Goal: Information Seeking & Learning: Learn about a topic

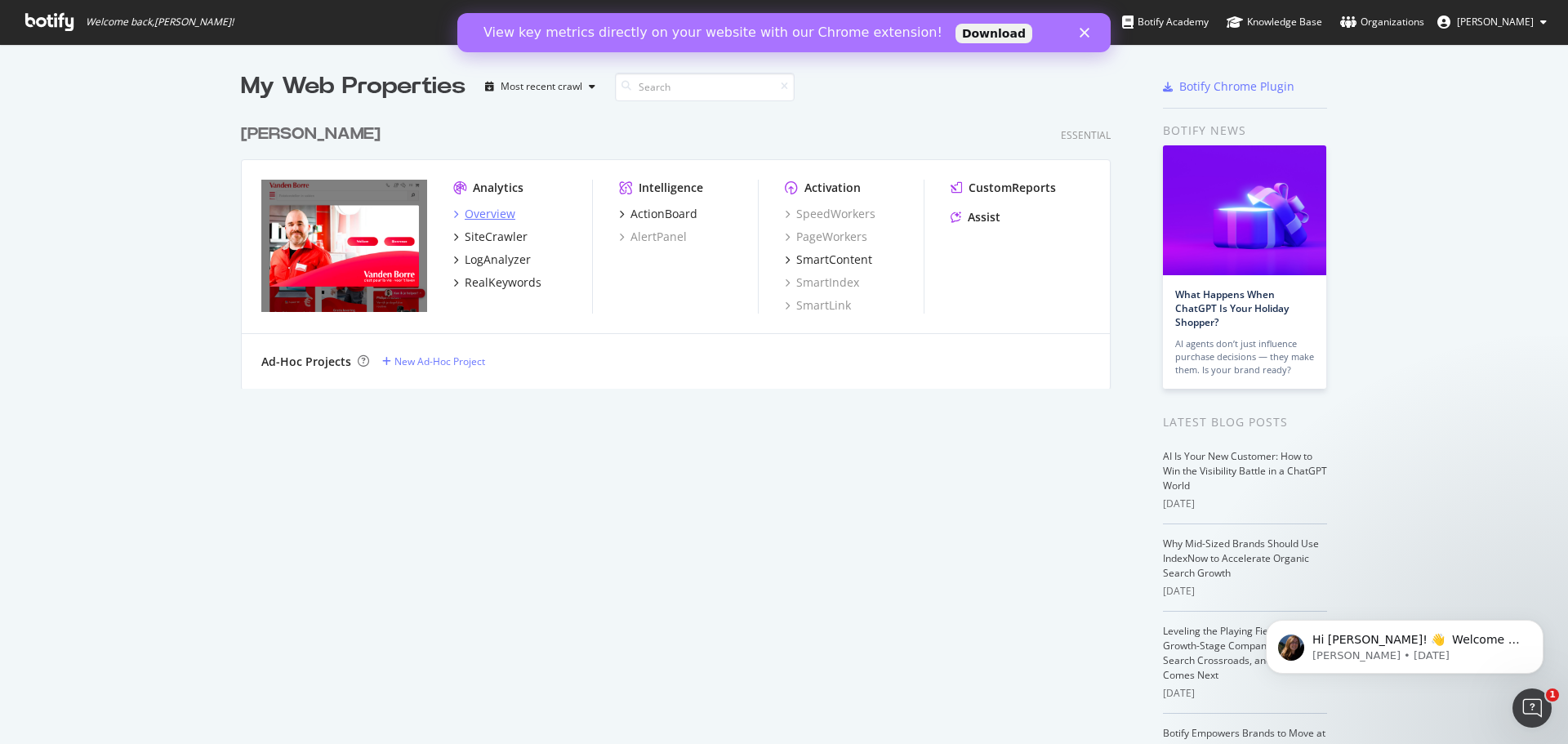
click at [483, 211] on div "Overview" at bounding box center [491, 214] width 51 height 16
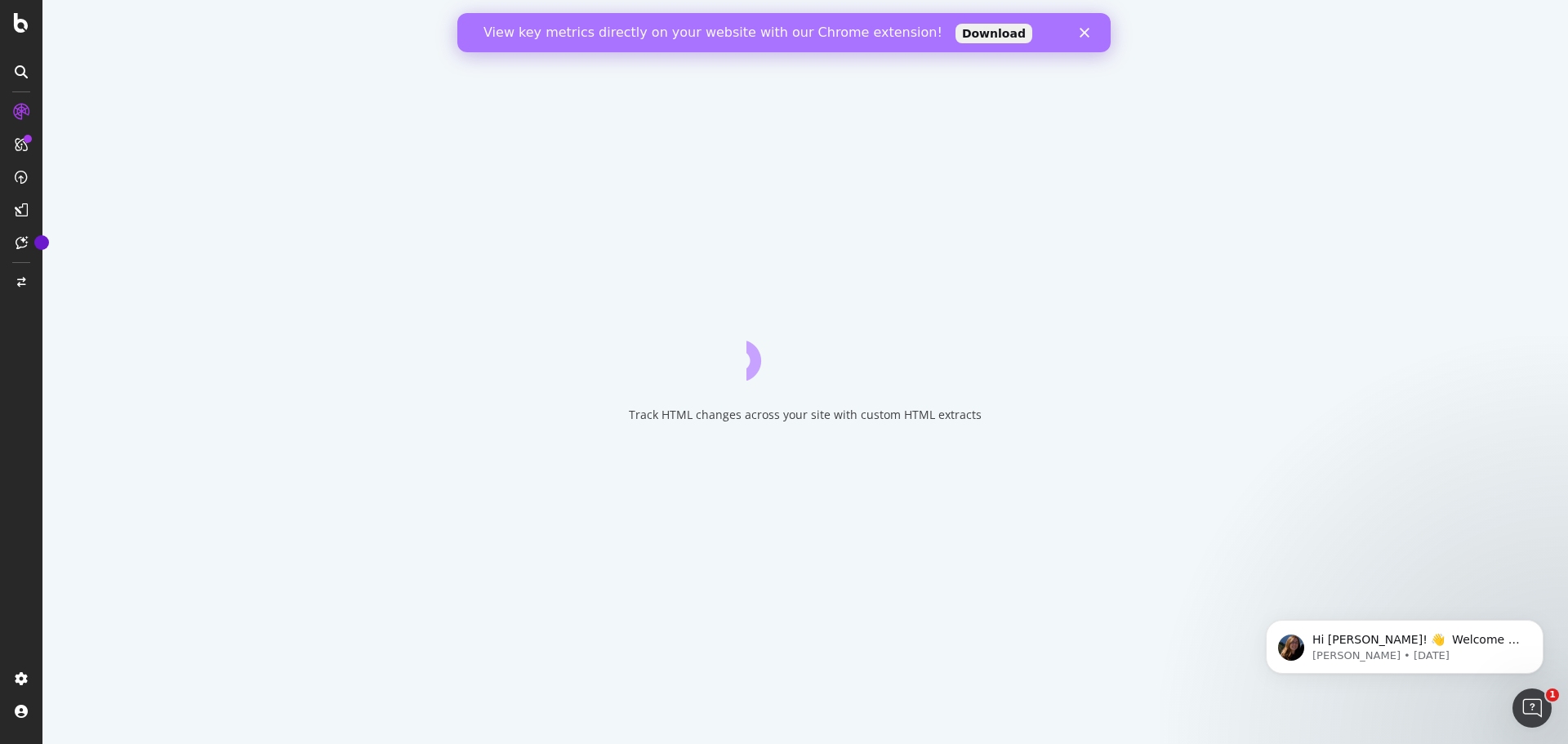
click at [1085, 33] on icon "Close" at bounding box center [1085, 32] width 9 height 9
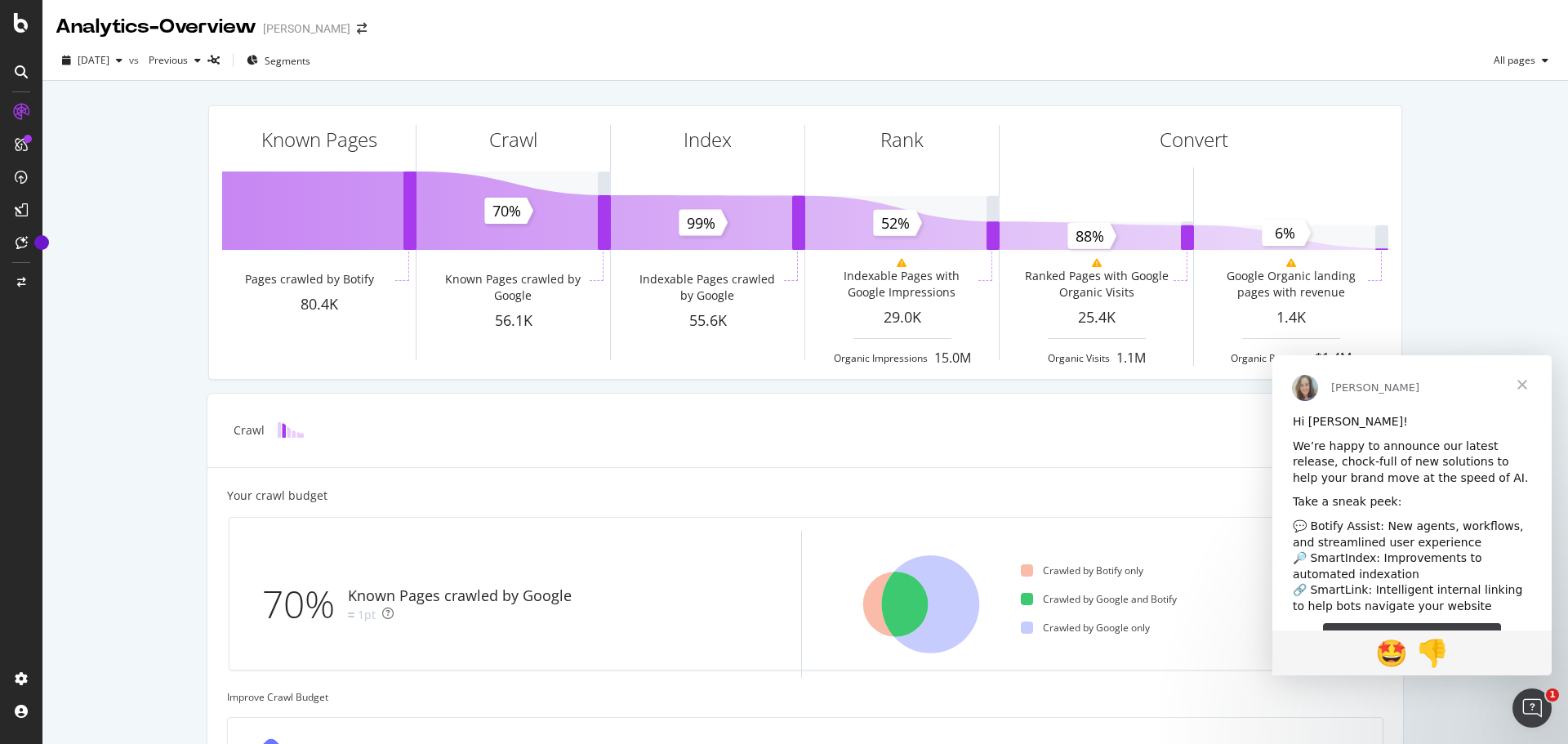
click at [1531, 394] on span "Close" at bounding box center [1523, 384] width 58 height 58
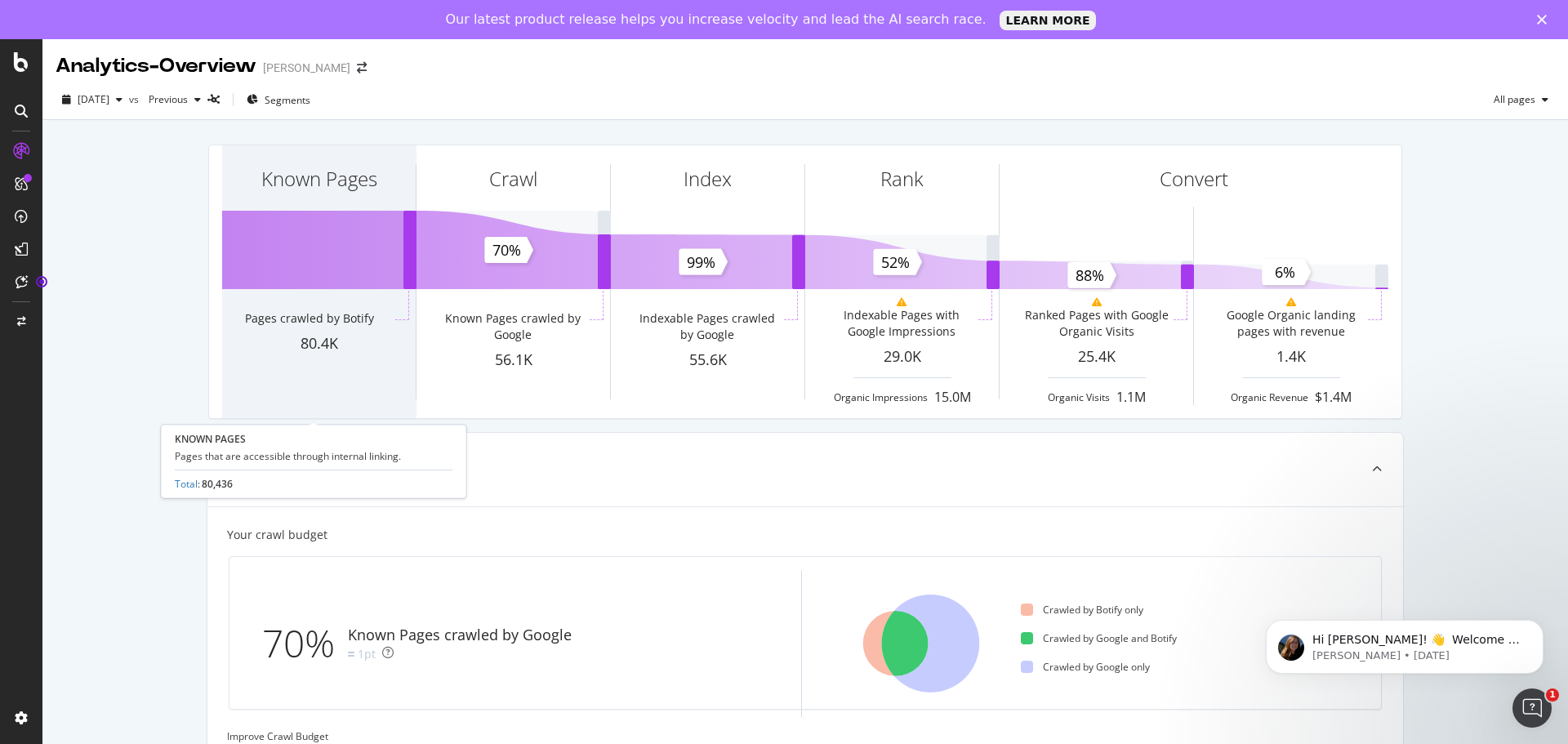
click at [323, 187] on div "Known Pages" at bounding box center [319, 178] width 116 height 27
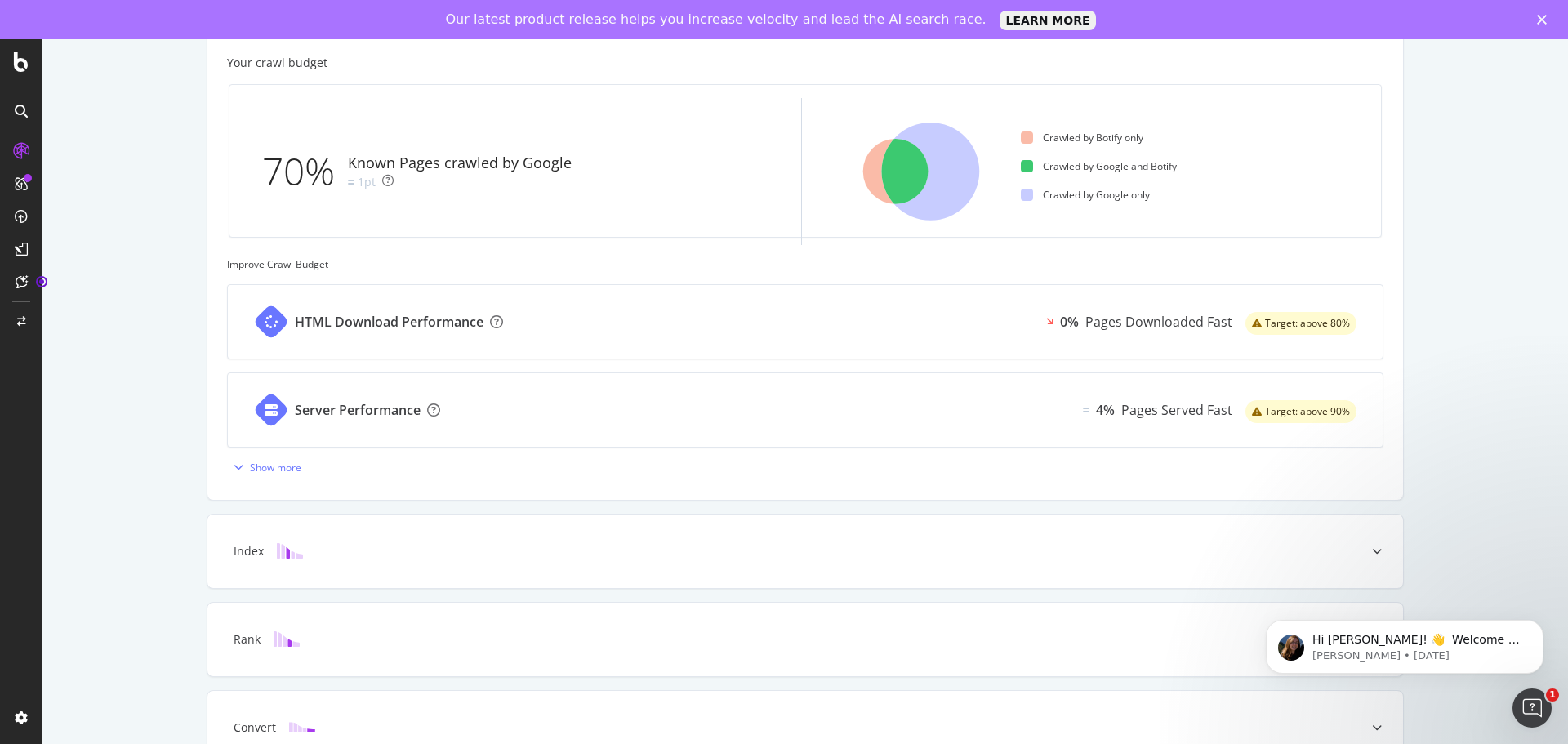
scroll to position [525, 0]
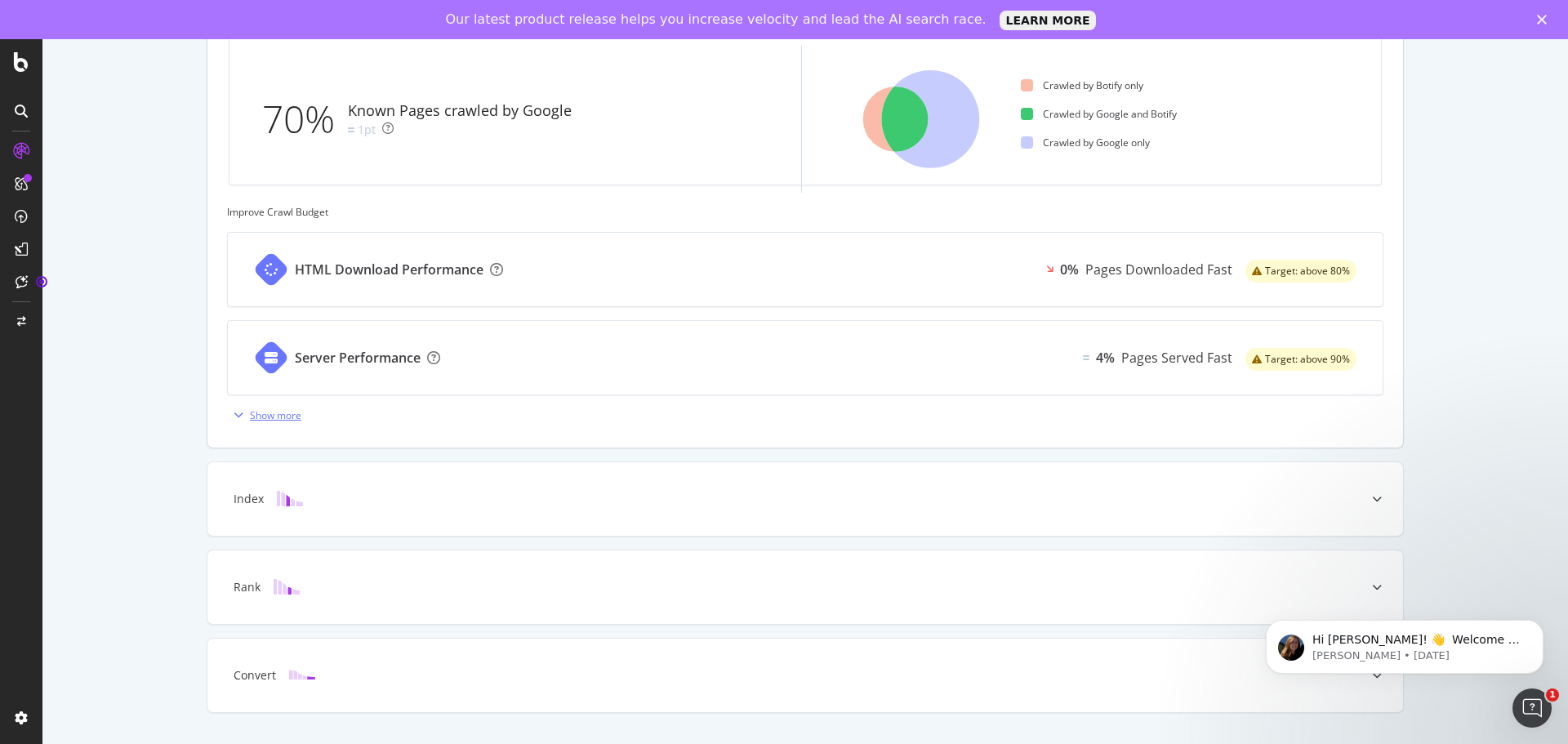
click at [234, 415] on icon "button" at bounding box center [238, 414] width 9 height 9
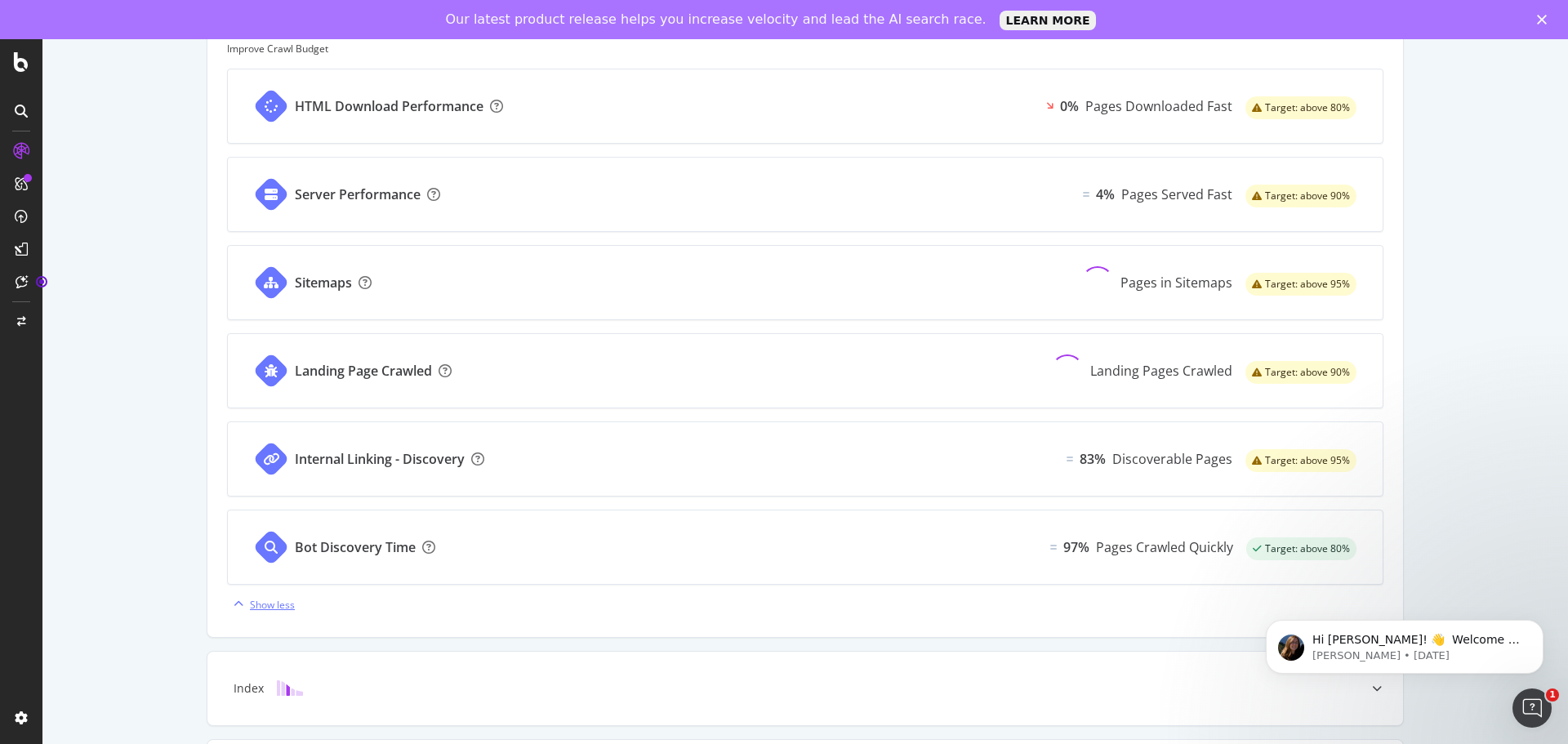
scroll to position [607, 0]
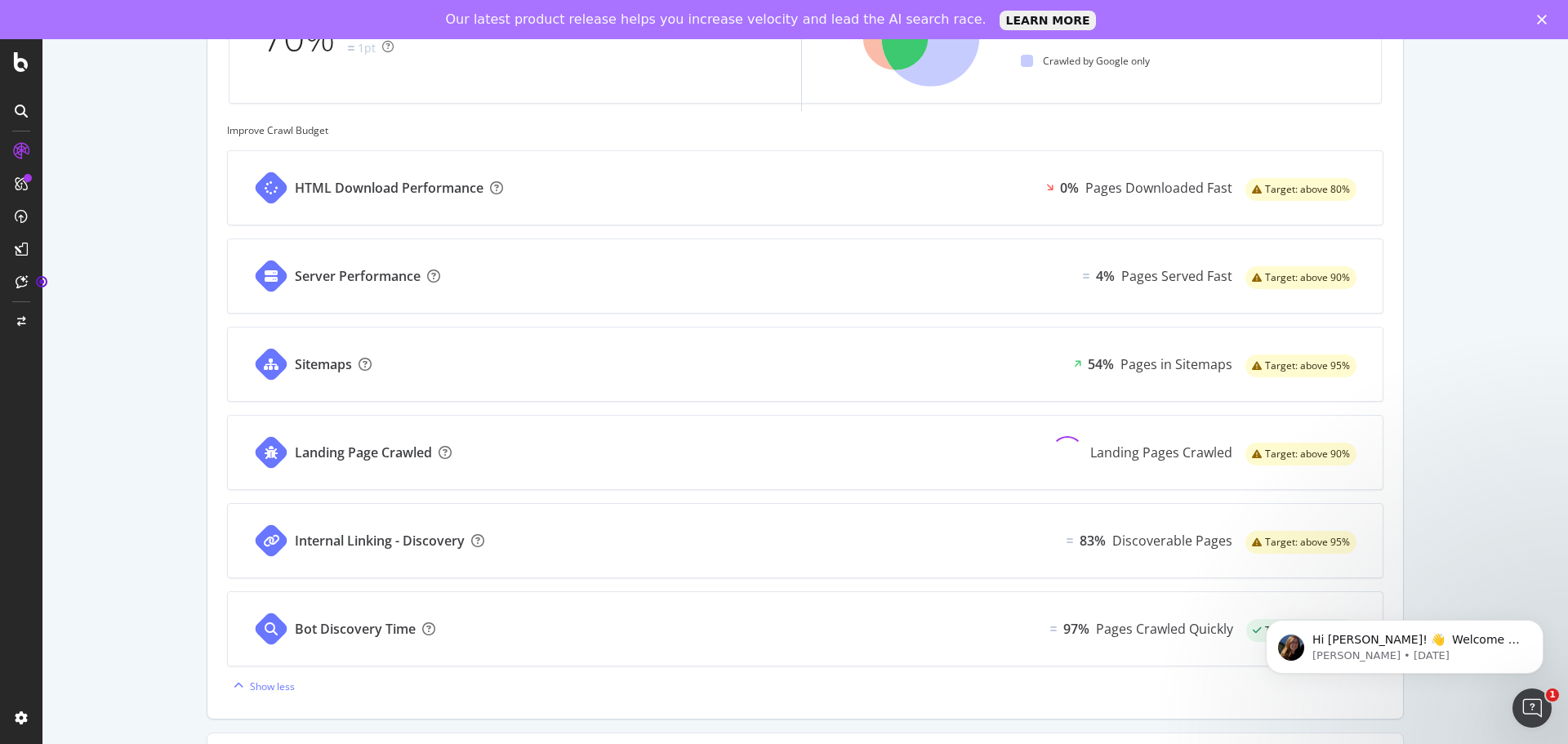
click at [369, 275] on div "Server Performance" at bounding box center [358, 277] width 126 height 19
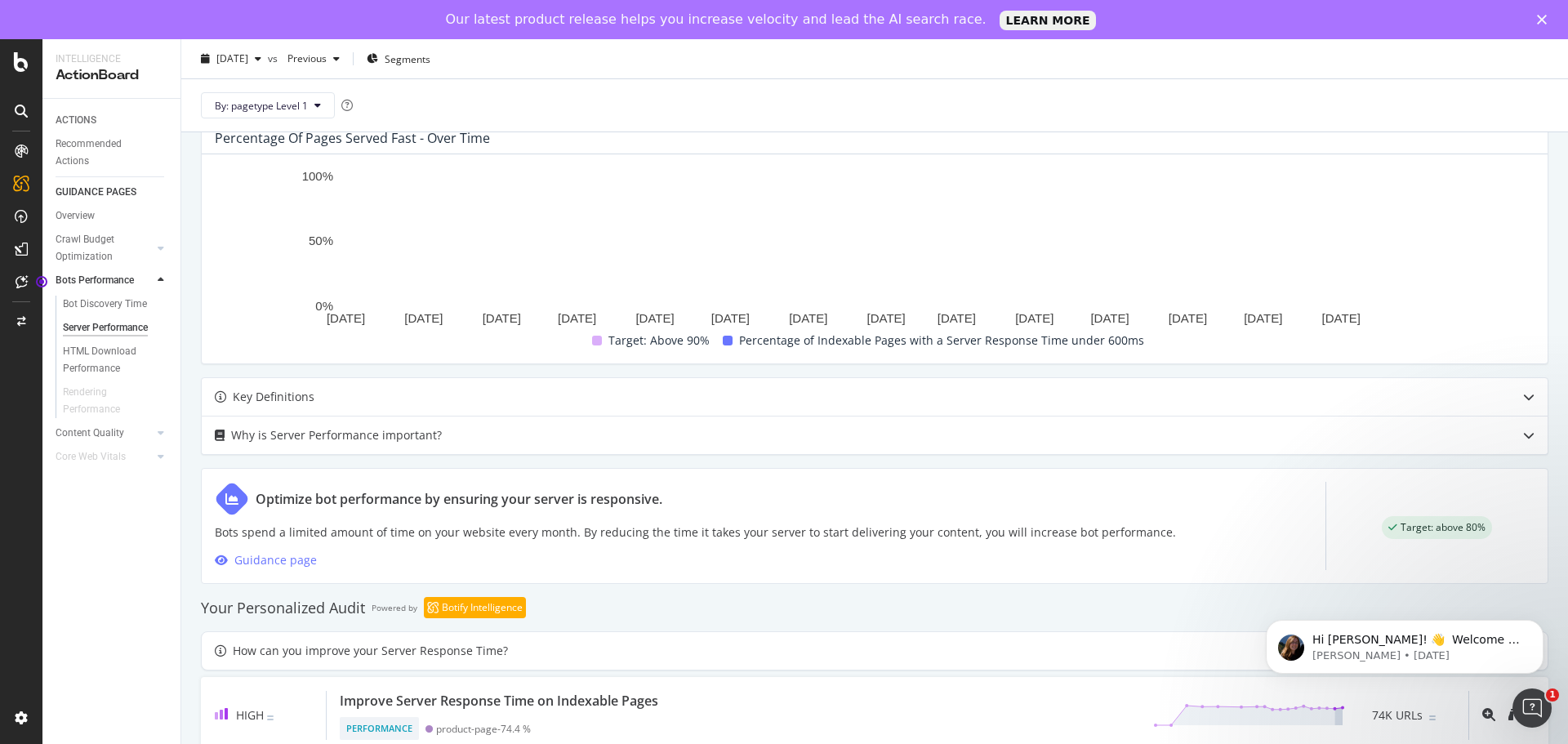
scroll to position [472, 0]
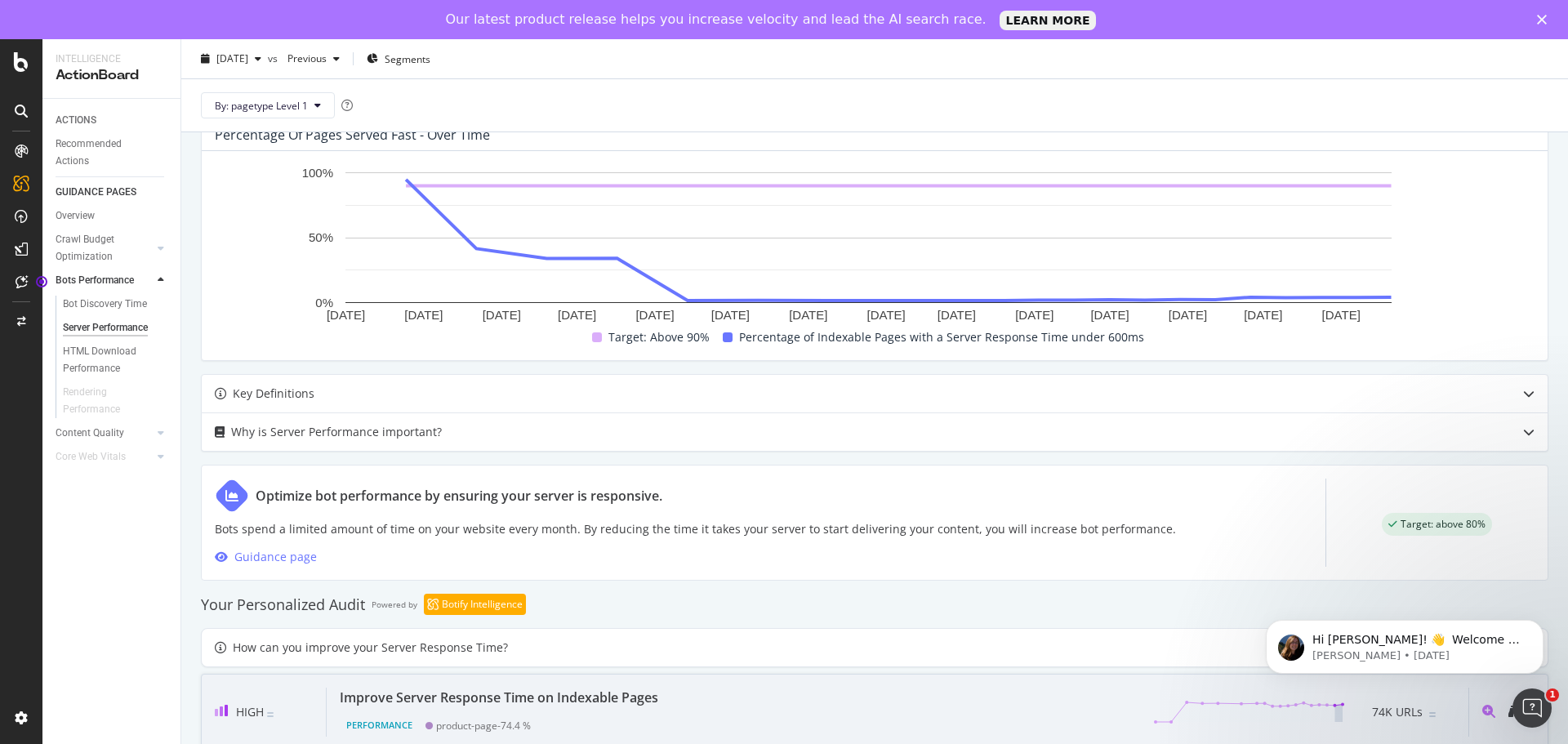
click at [555, 692] on div "Improve Server Response Time on Indexable Pages" at bounding box center [499, 697] width 318 height 20
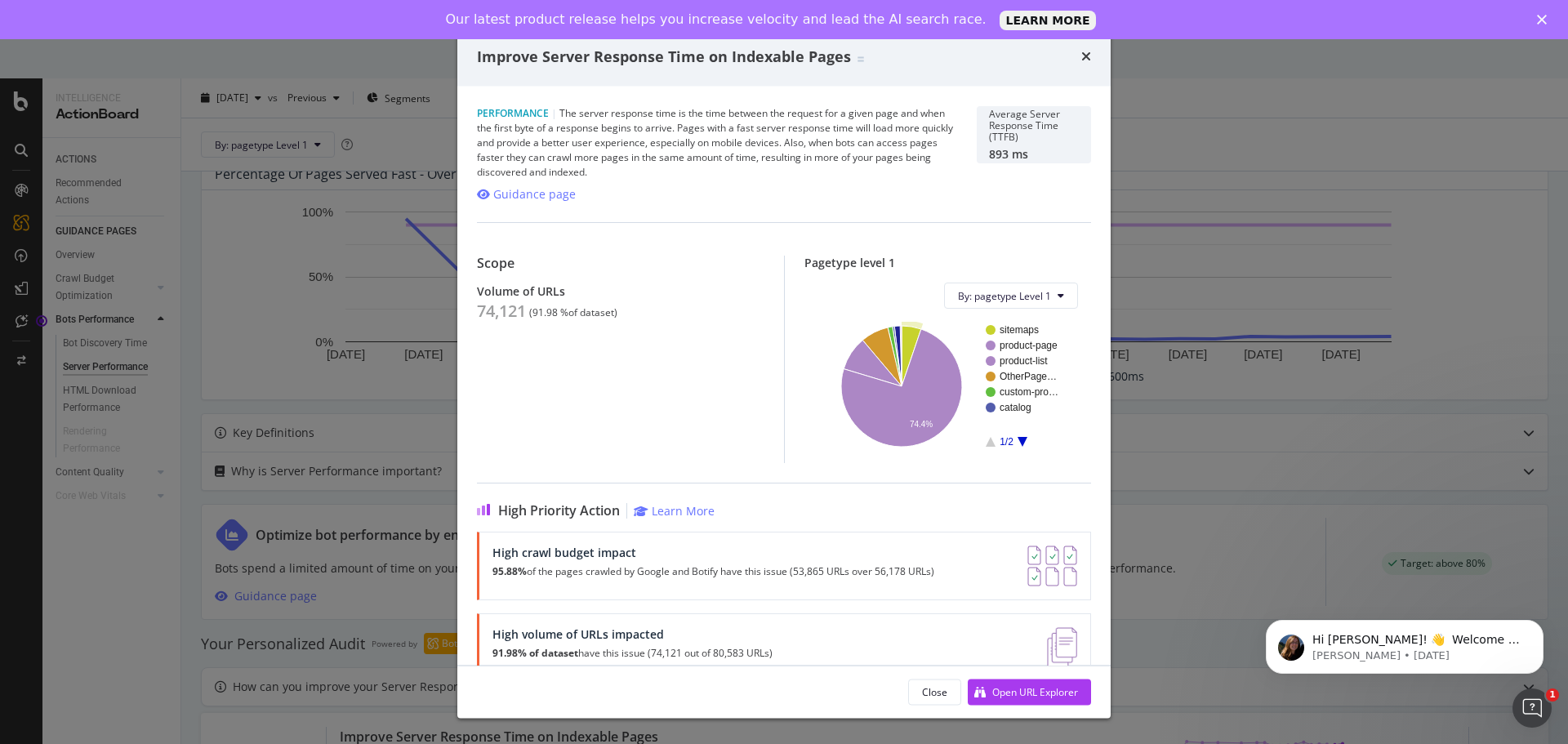
click at [986, 333] on circle "A chart." at bounding box center [991, 330] width 9 height 9
click at [1091, 60] on icon "times" at bounding box center [1086, 57] width 9 height 13
click at [1086, 53] on icon "times" at bounding box center [1086, 57] width 9 height 13
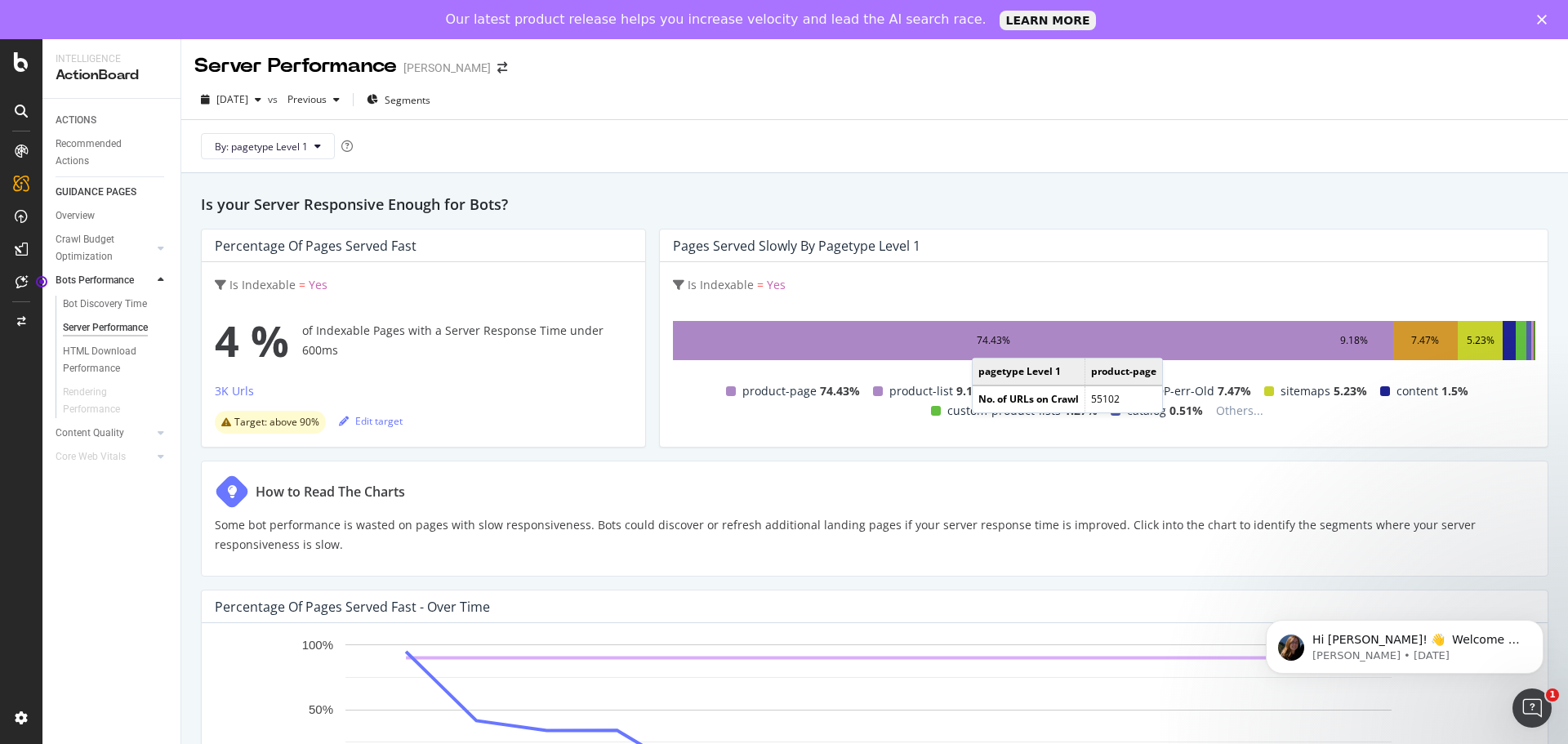
click at [984, 342] on div "74.43%" at bounding box center [994, 340] width 34 height 20
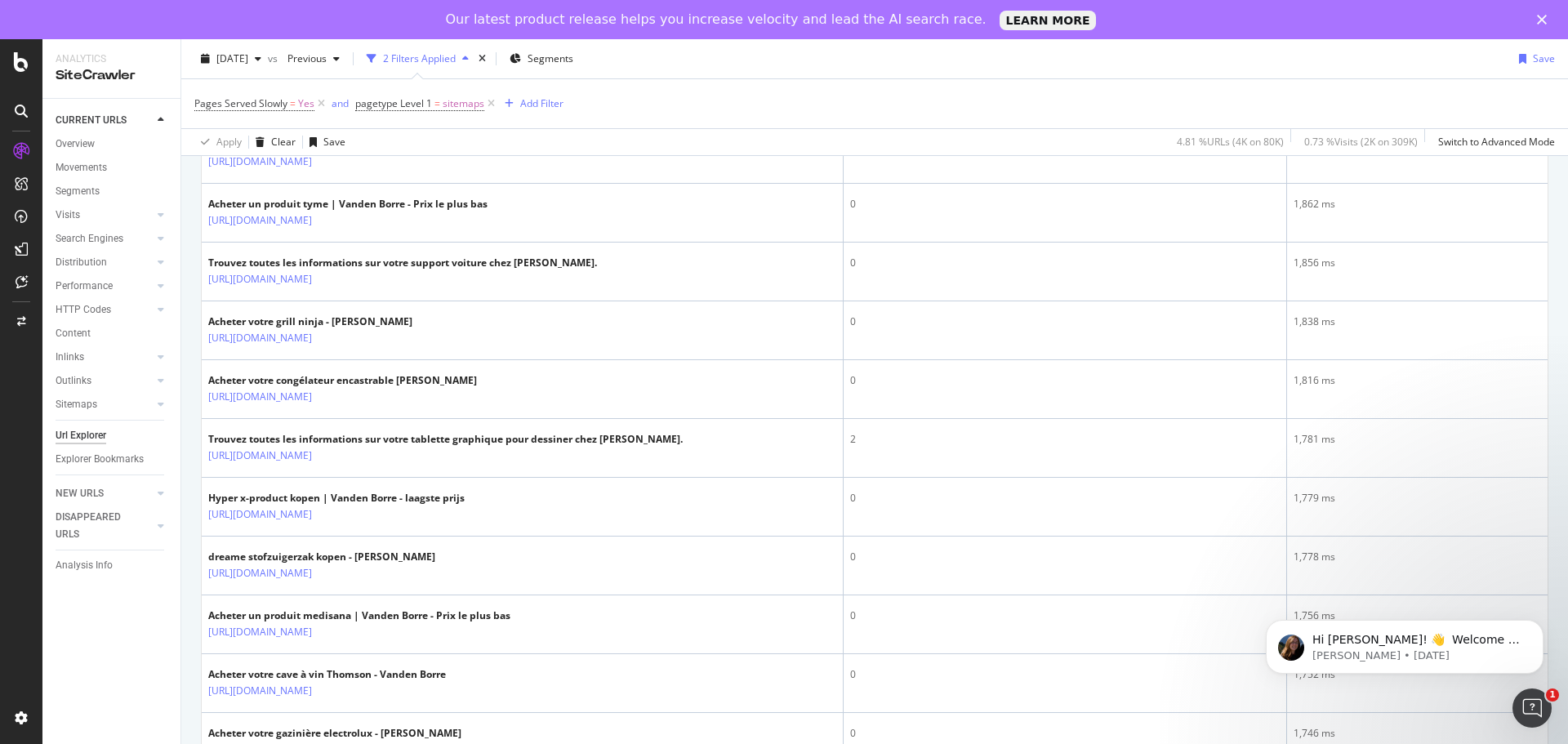
scroll to position [295, 0]
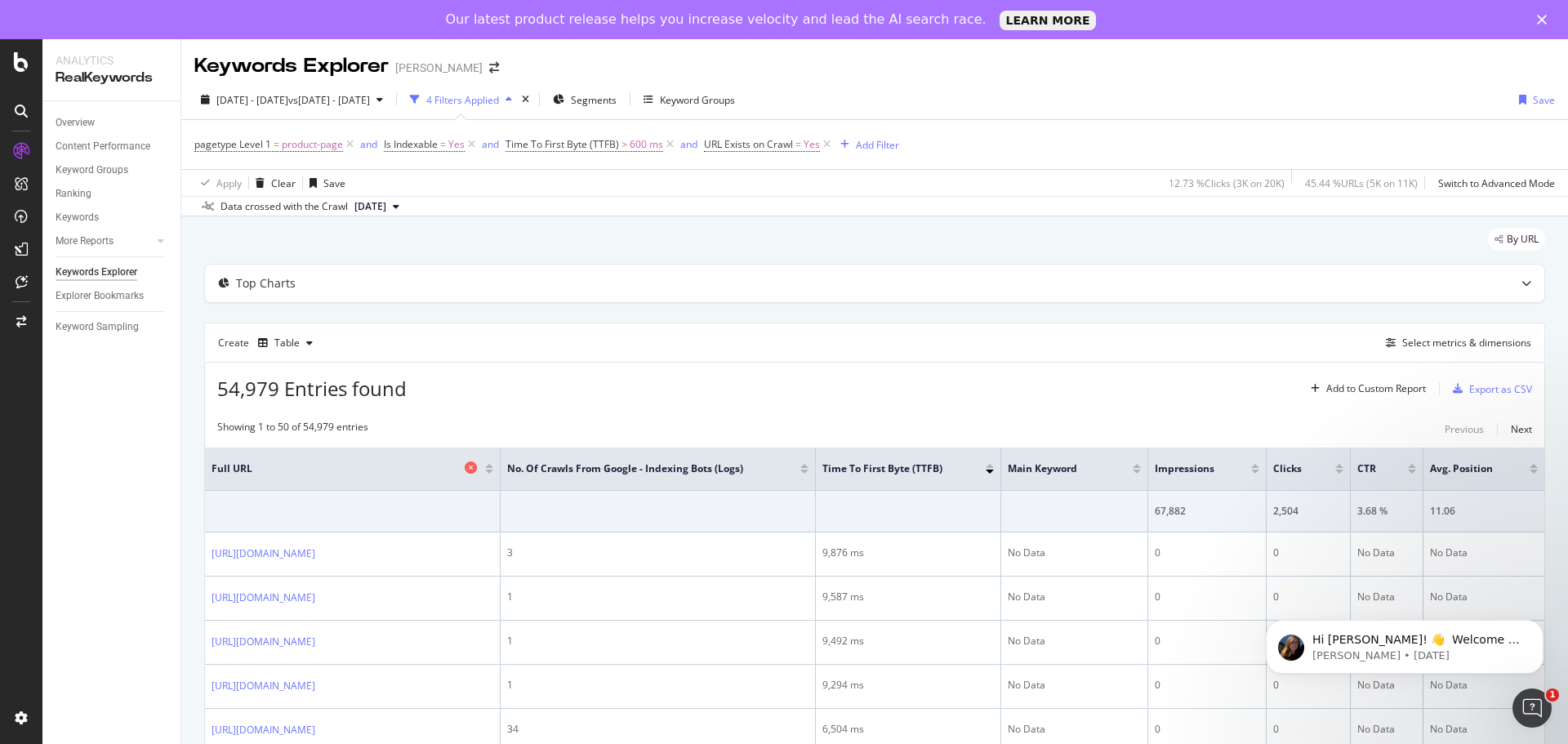
scroll to position [82, 0]
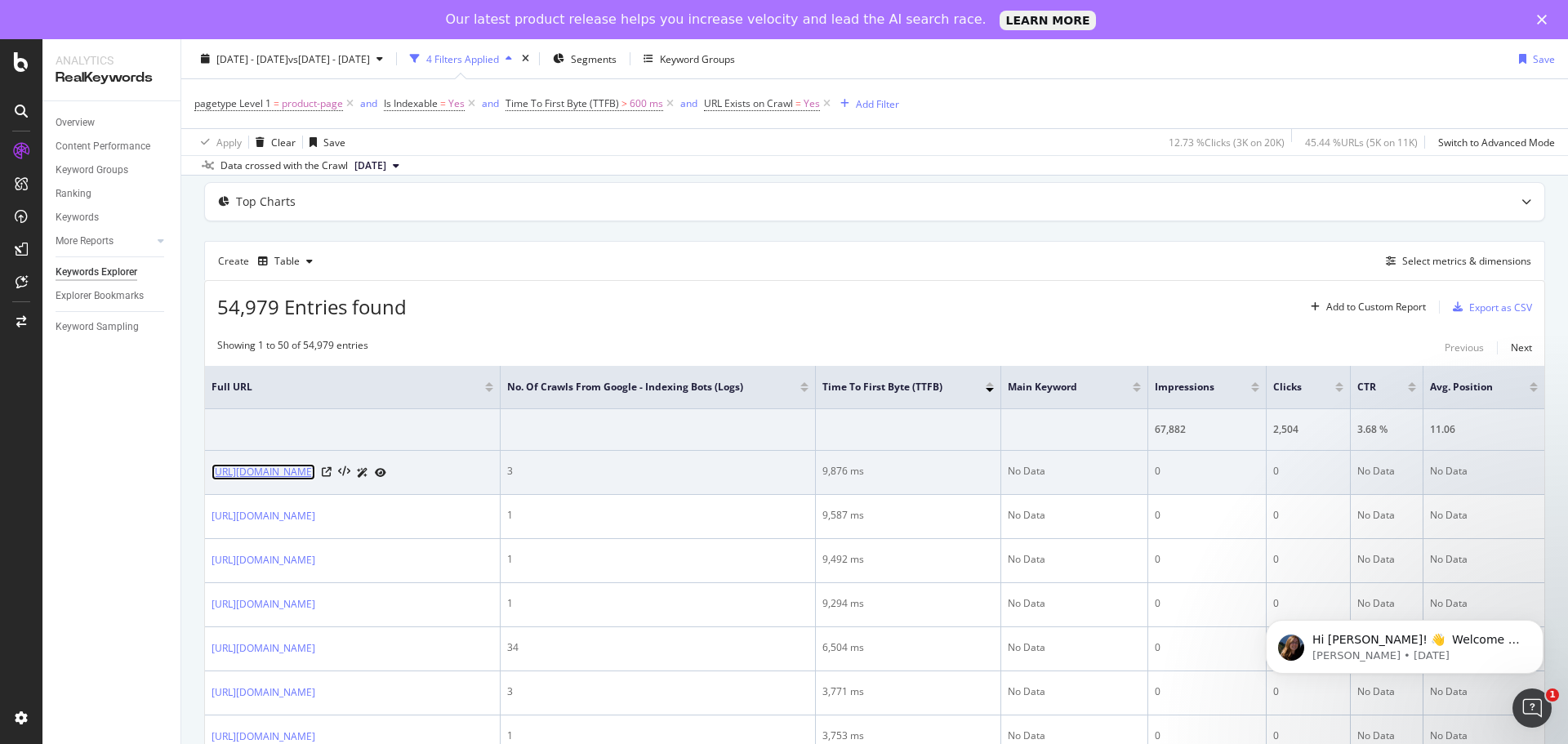
click at [315, 470] on link "https://www.vandenborre.be/gamepad/thrustmaster-gamepad-wired-gpx-light" at bounding box center [264, 472] width 104 height 16
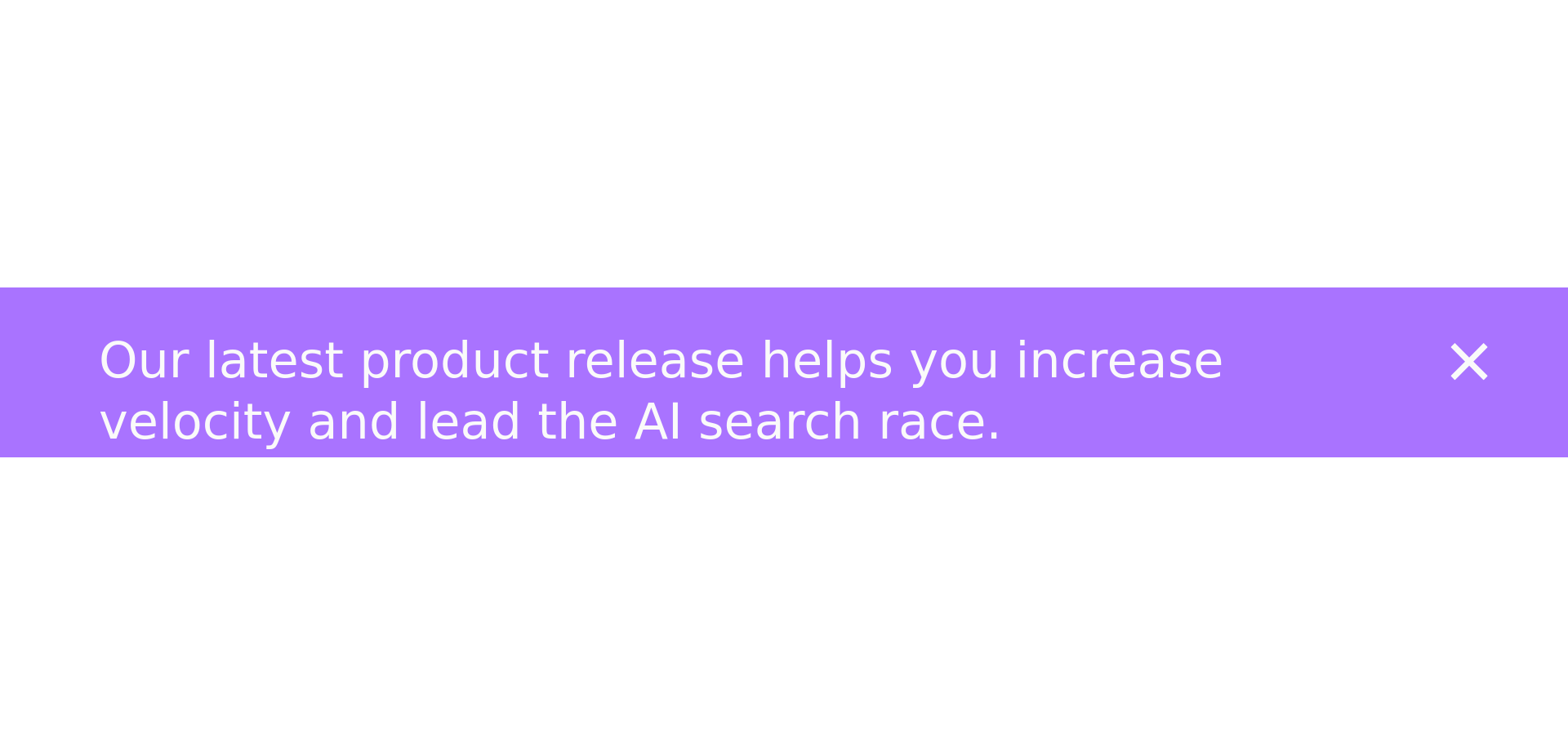
scroll to position [2620, 0]
